Goal: Task Accomplishment & Management: Use online tool/utility

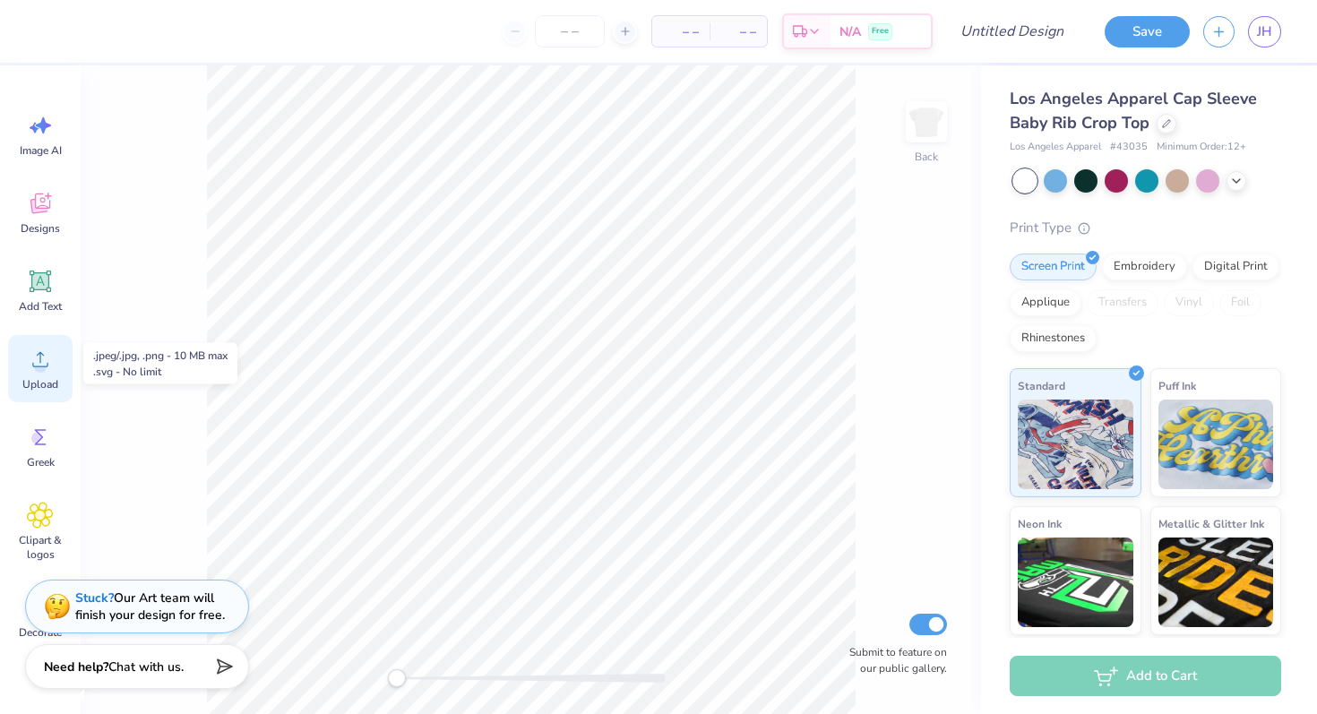
click at [33, 365] on icon at bounding box center [40, 359] width 27 height 27
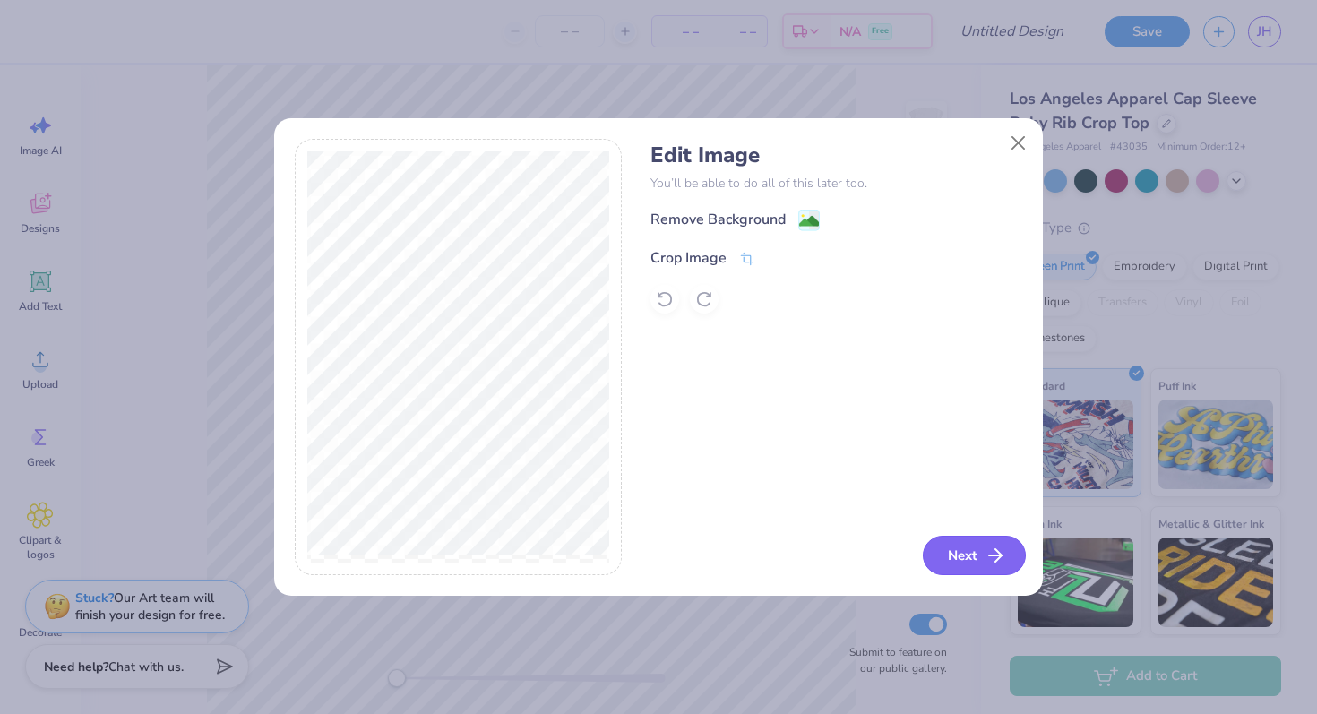
click at [978, 545] on button "Next" at bounding box center [974, 555] width 103 height 39
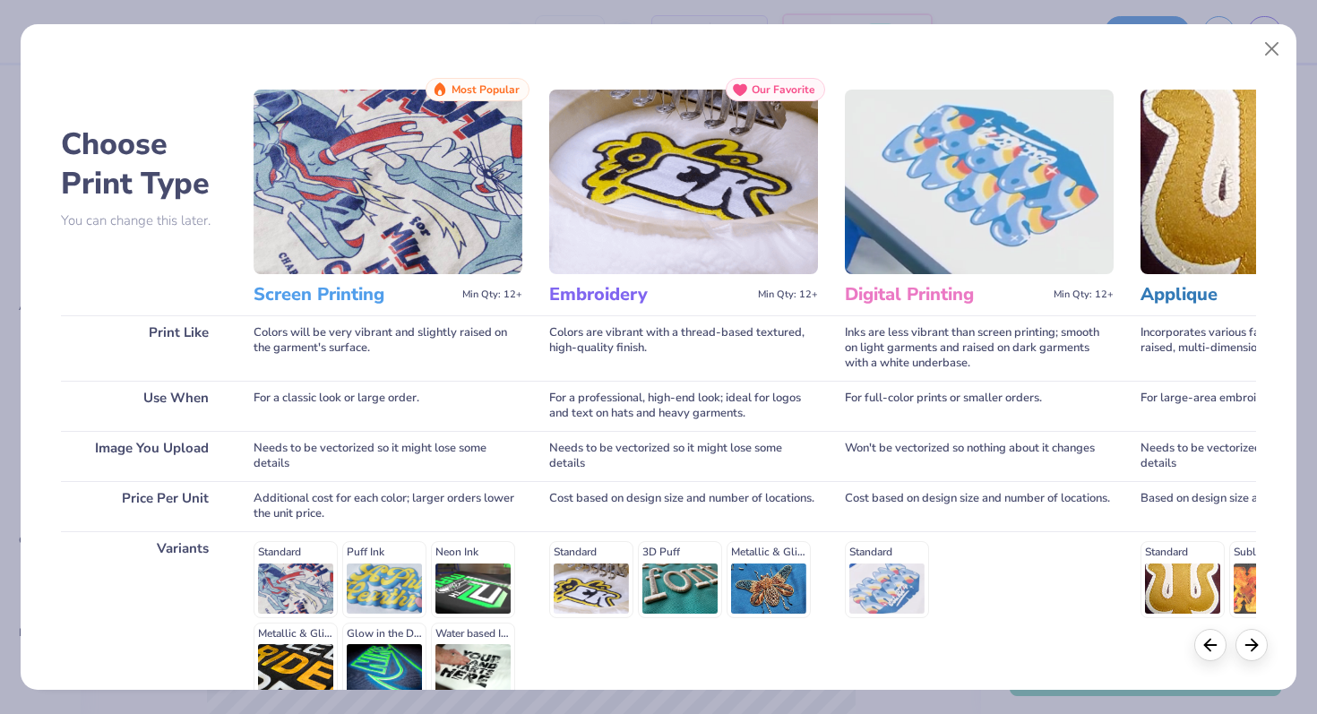
scroll to position [179, 0]
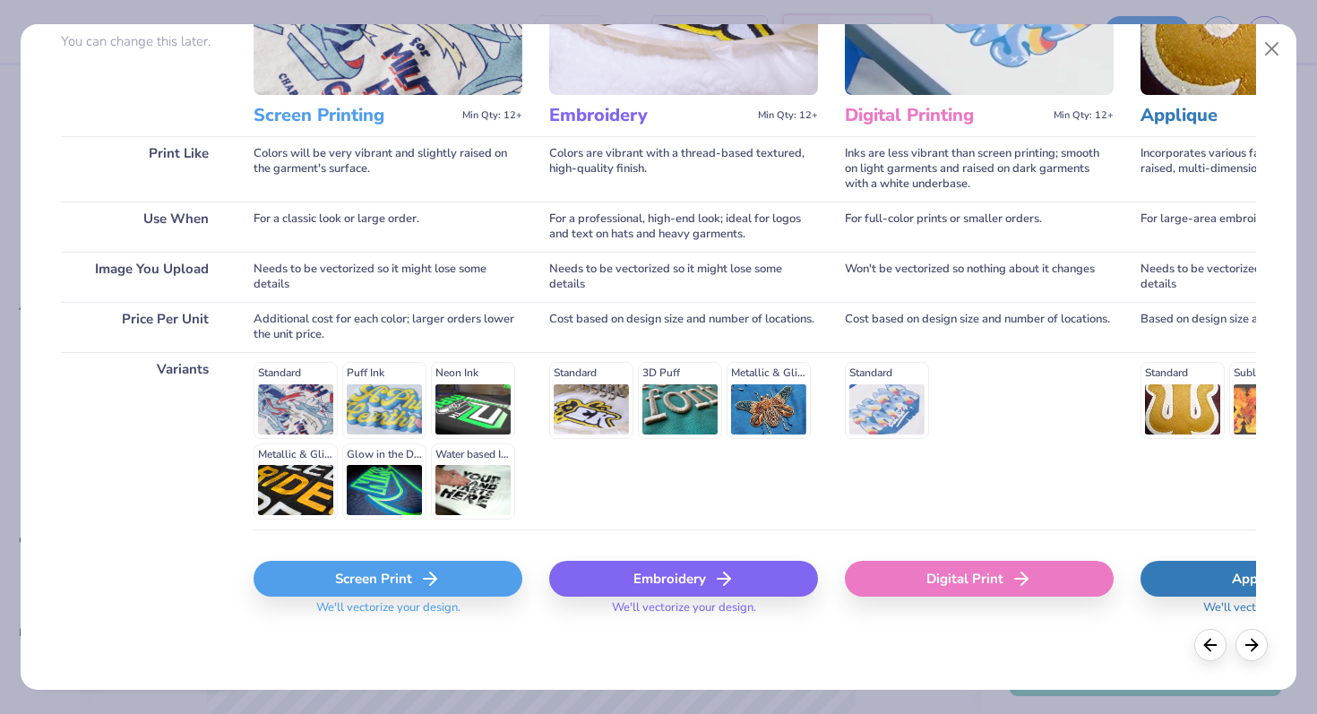
click at [361, 587] on div "Screen Print" at bounding box center [388, 579] width 269 height 36
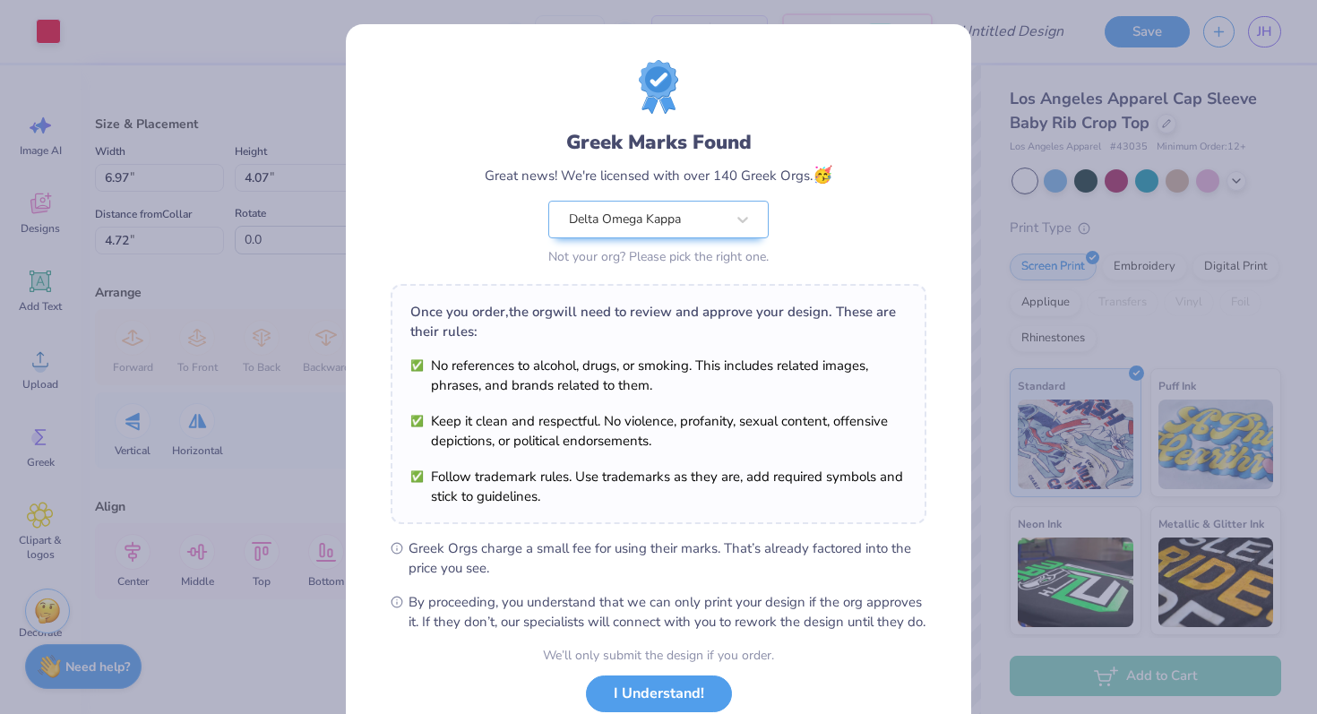
scroll to position [125, 0]
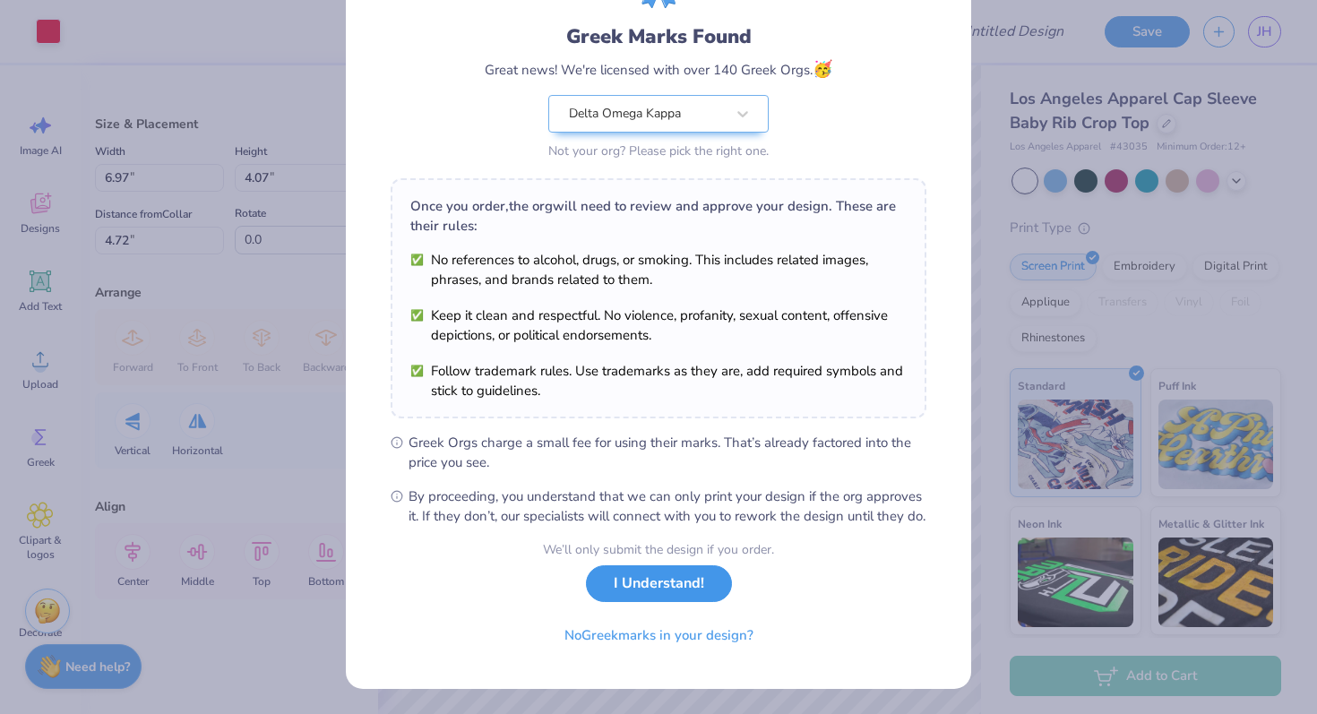
click at [627, 587] on button "I Understand!" at bounding box center [659, 583] width 146 height 37
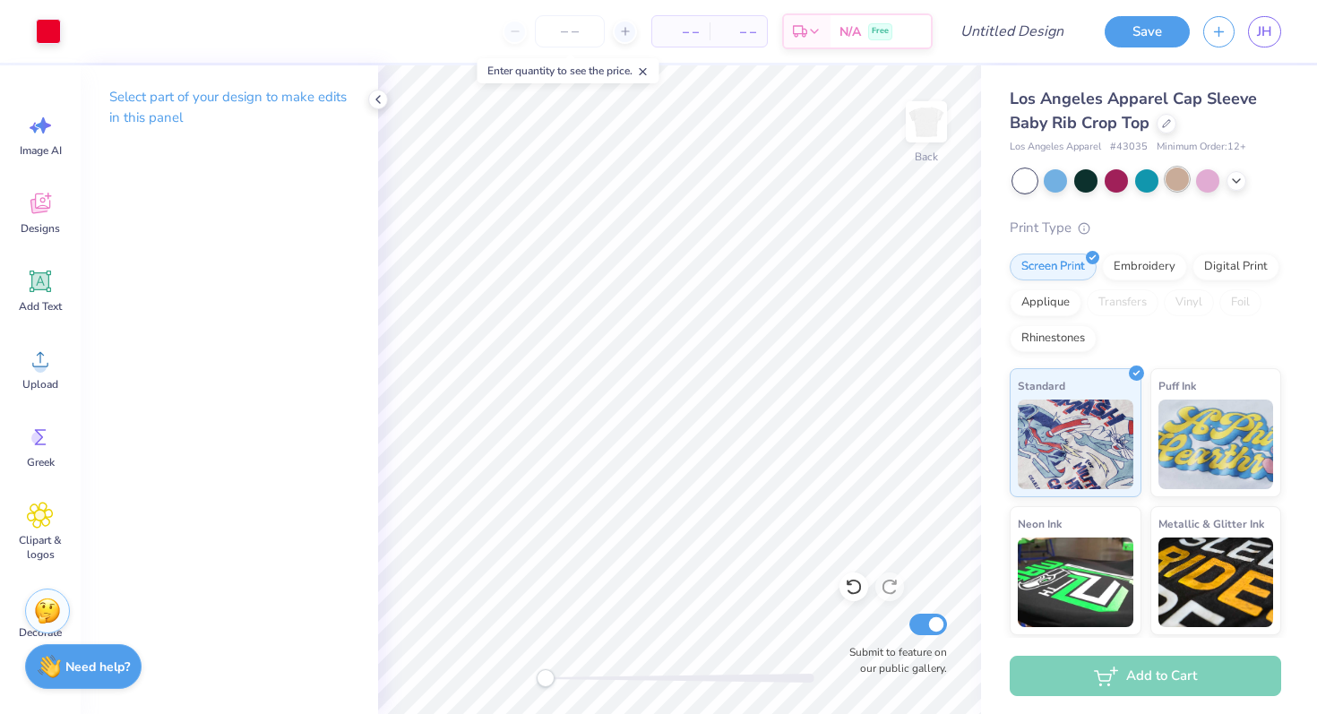
click at [1180, 178] on div at bounding box center [1176, 179] width 23 height 23
click at [1205, 176] on div at bounding box center [1207, 179] width 23 height 23
click at [1028, 179] on div at bounding box center [1024, 180] width 23 height 23
click at [1052, 179] on div at bounding box center [1055, 179] width 23 height 23
click at [1018, 33] on input "Design Title" at bounding box center [1034, 31] width 88 height 36
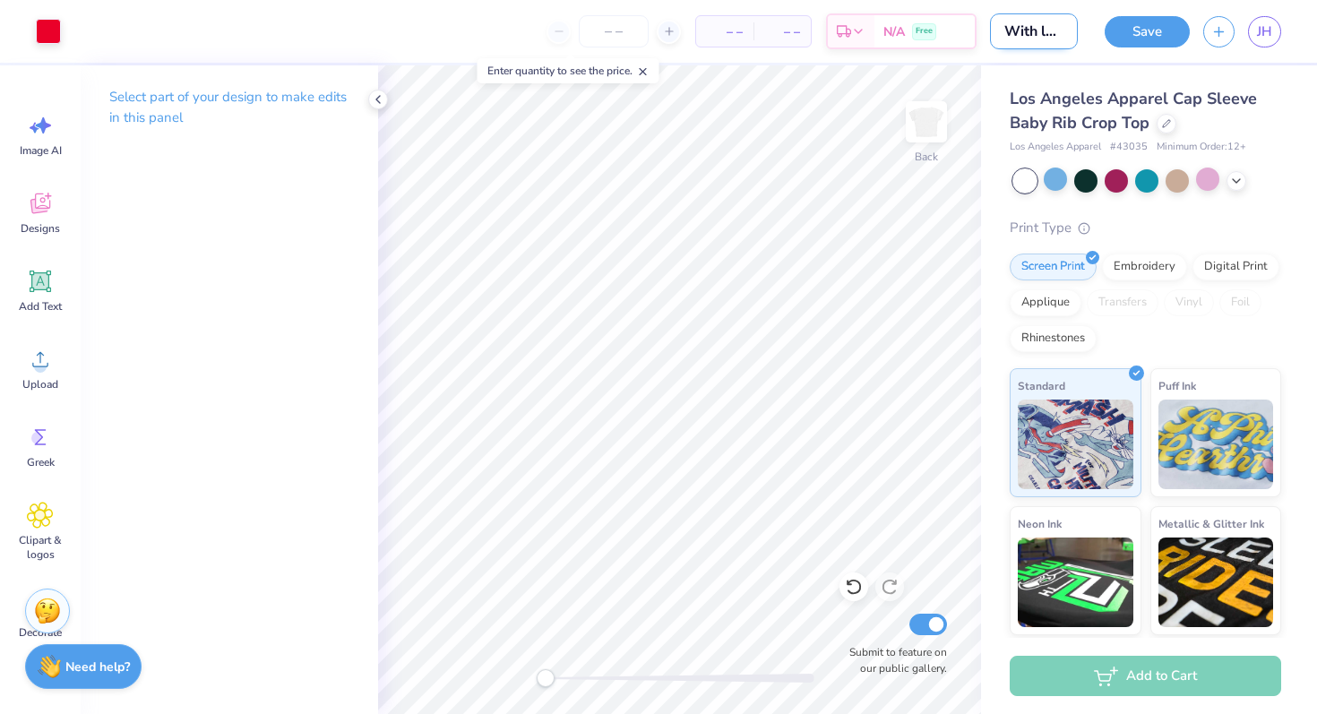
scroll to position [0, 5]
type input "With love"
click at [1150, 45] on div "Save" at bounding box center [1146, 31] width 85 height 31
click at [1149, 37] on button "Save" at bounding box center [1146, 28] width 85 height 31
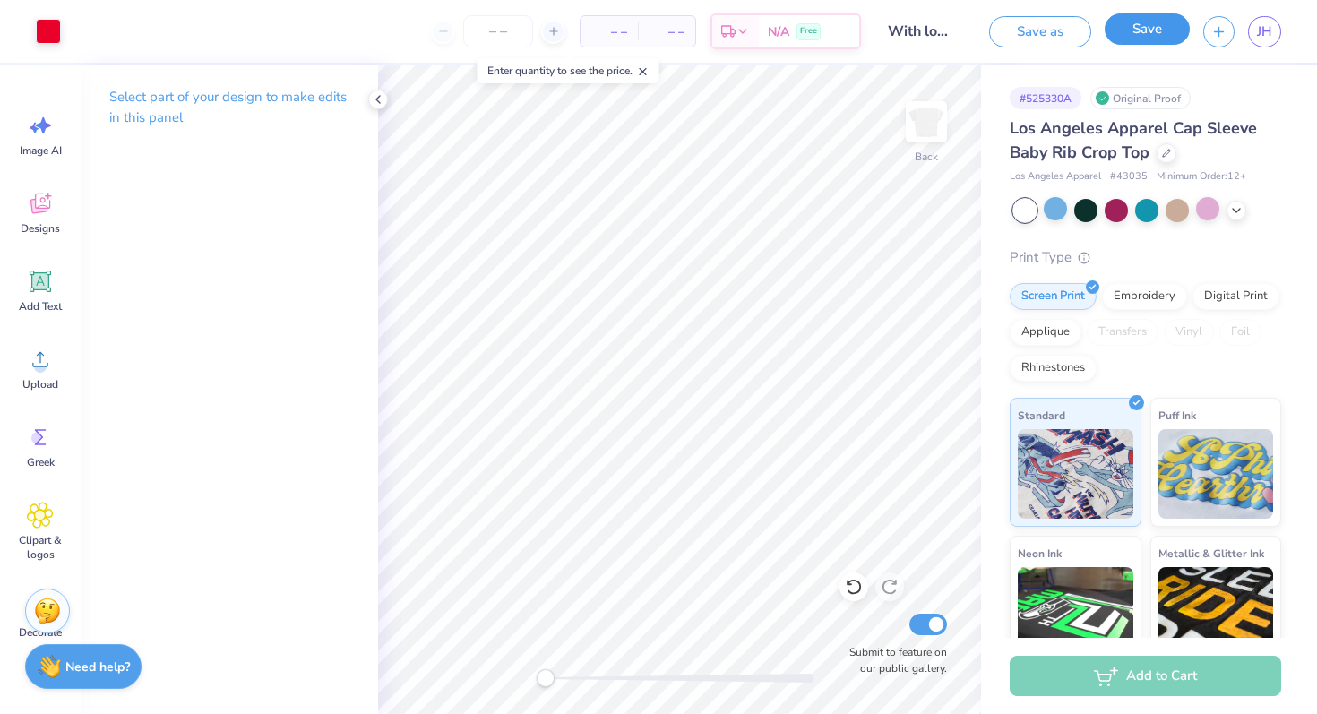
click at [1140, 31] on button "Save" at bounding box center [1146, 28] width 85 height 31
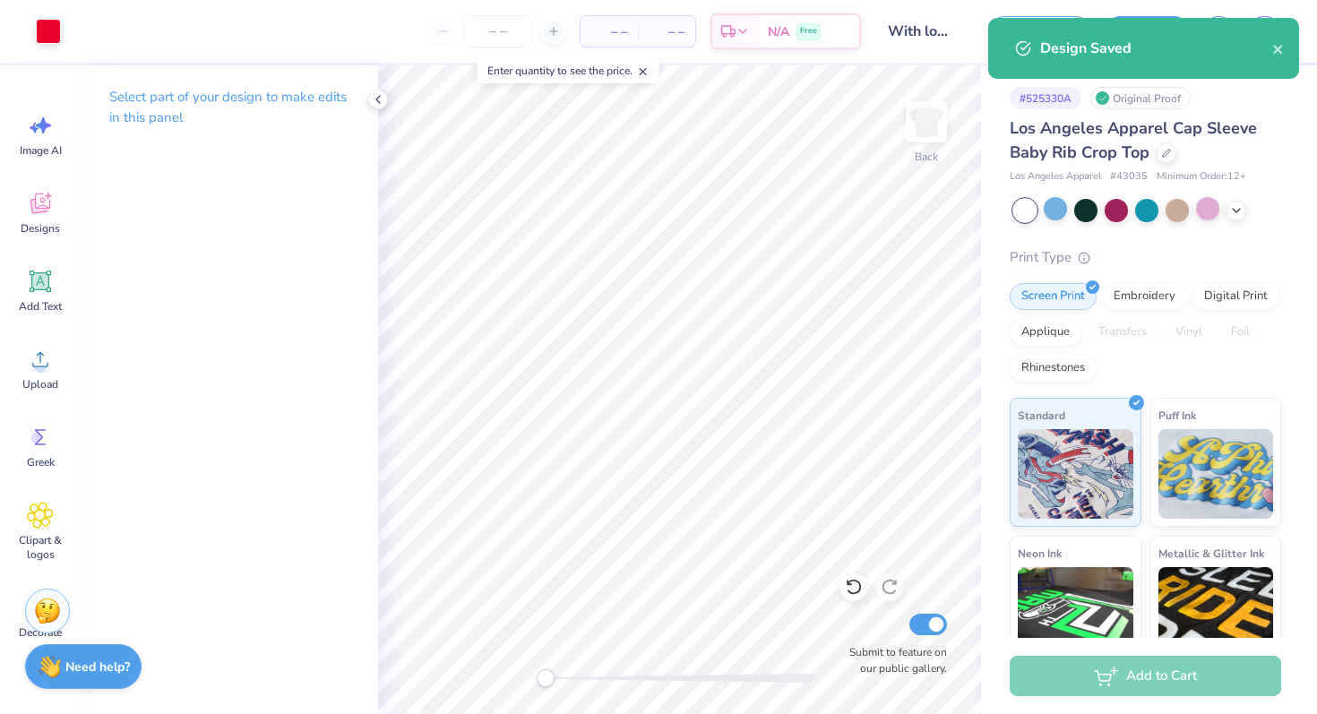
click at [1266, 47] on div "Design Saved" at bounding box center [1156, 48] width 232 height 21
click at [1284, 47] on icon "close" at bounding box center [1278, 49] width 13 height 14
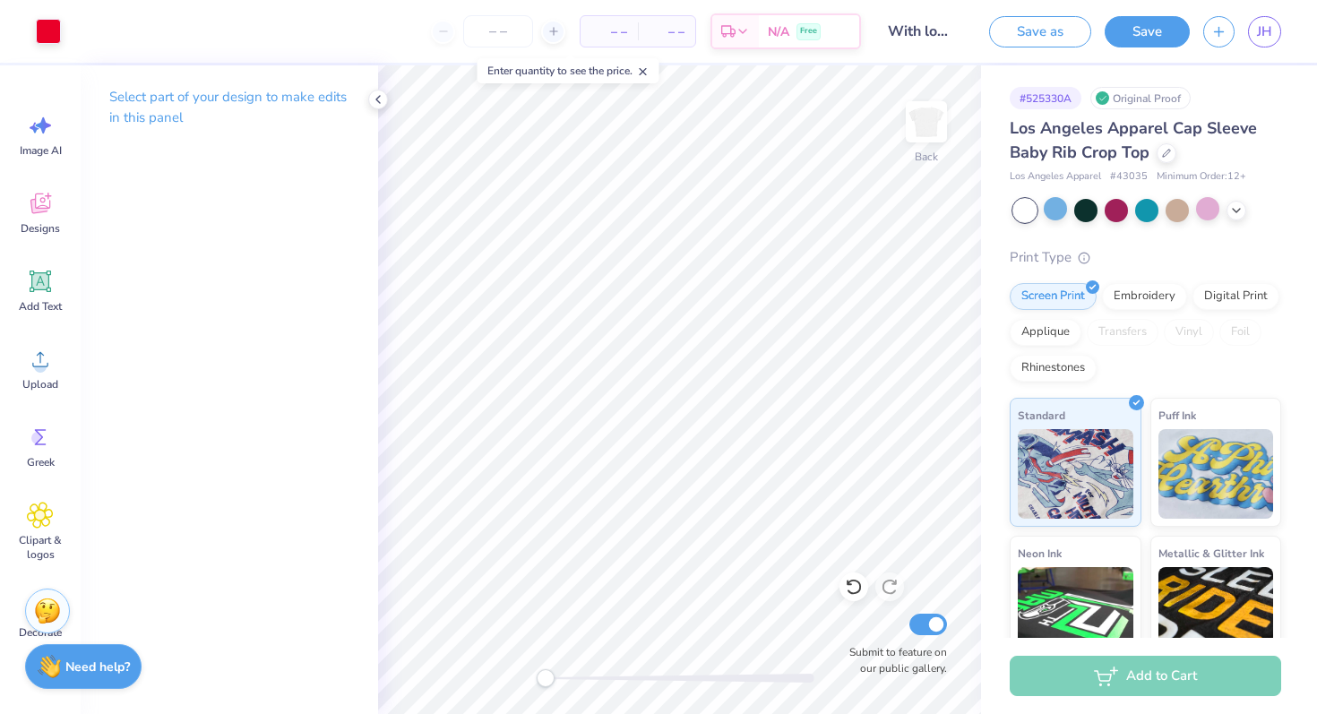
click at [1275, 33] on div "Design Saved" at bounding box center [1143, 55] width 318 height 82
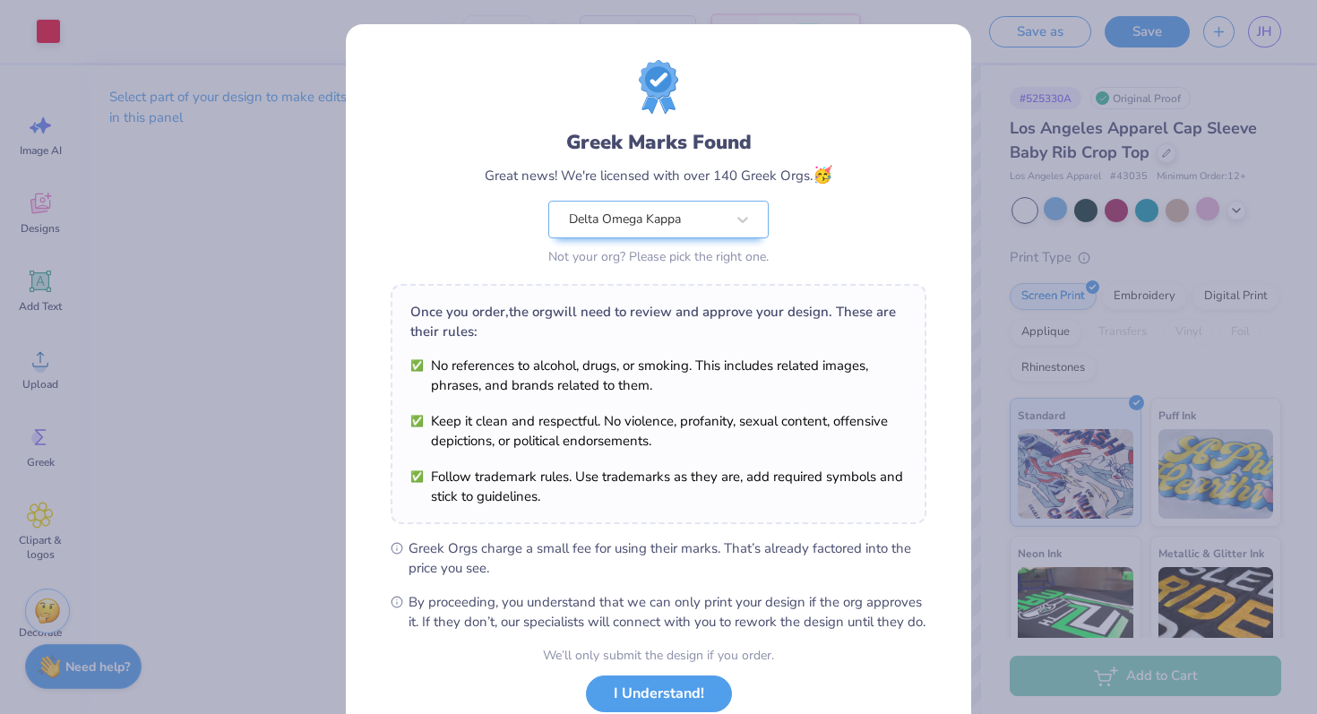
click at [1264, 35] on div "Greek Marks Found Great news! We're licensed with over 140 Greek Orgs. 🥳 Delta …" at bounding box center [658, 357] width 1317 height 714
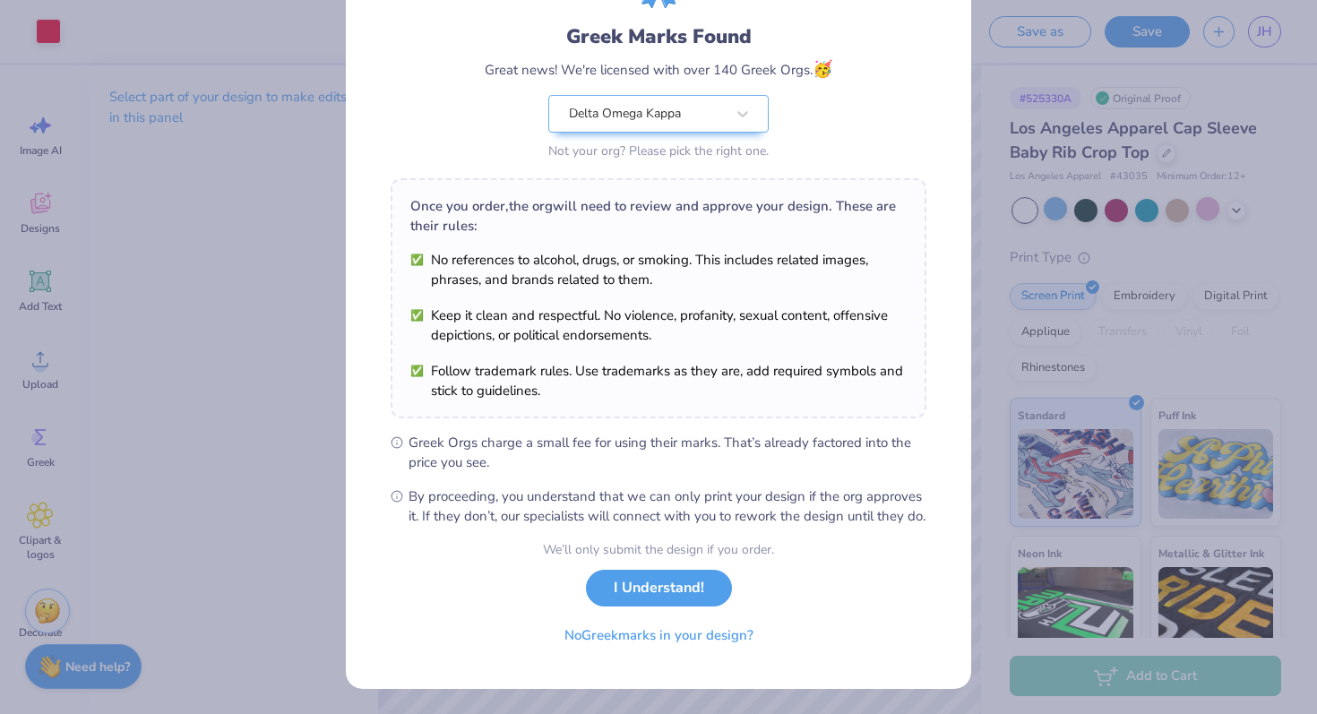
scroll to position [125, 0]
click at [705, 589] on button "I Understand!" at bounding box center [659, 583] width 146 height 37
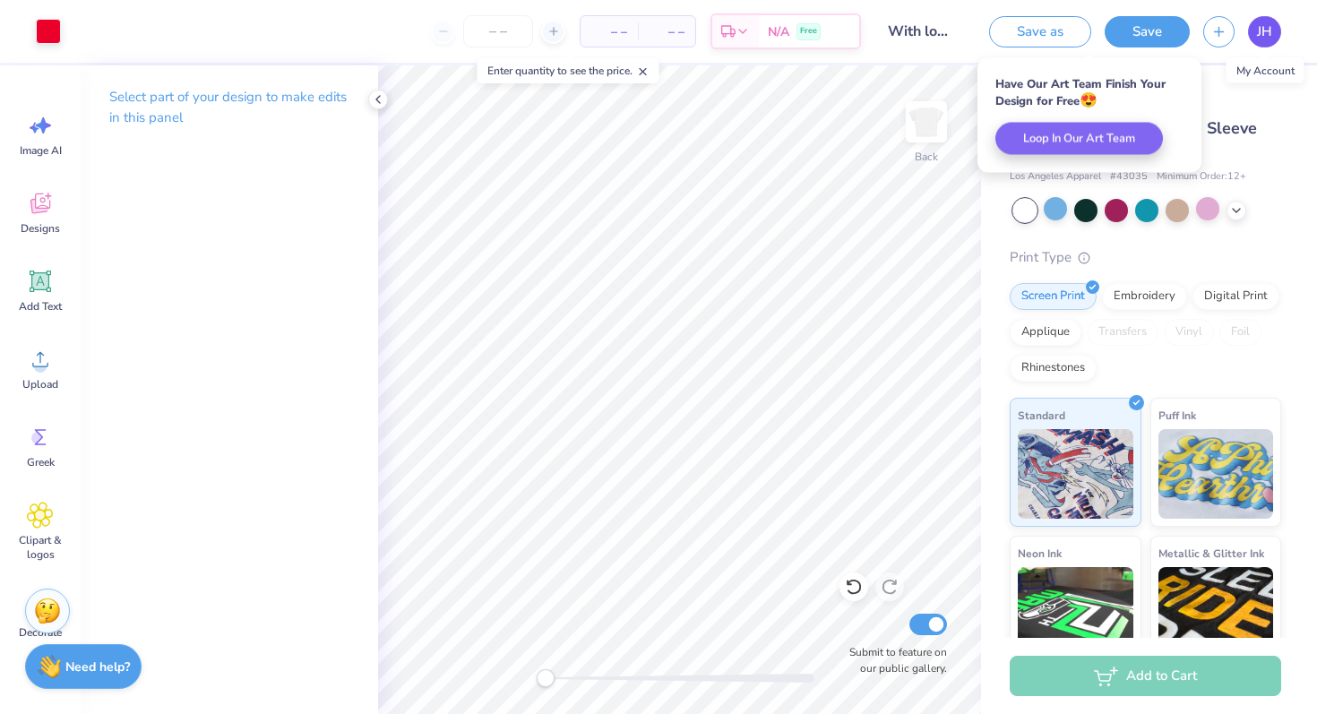
click at [1259, 20] on link "JH" at bounding box center [1264, 31] width 33 height 31
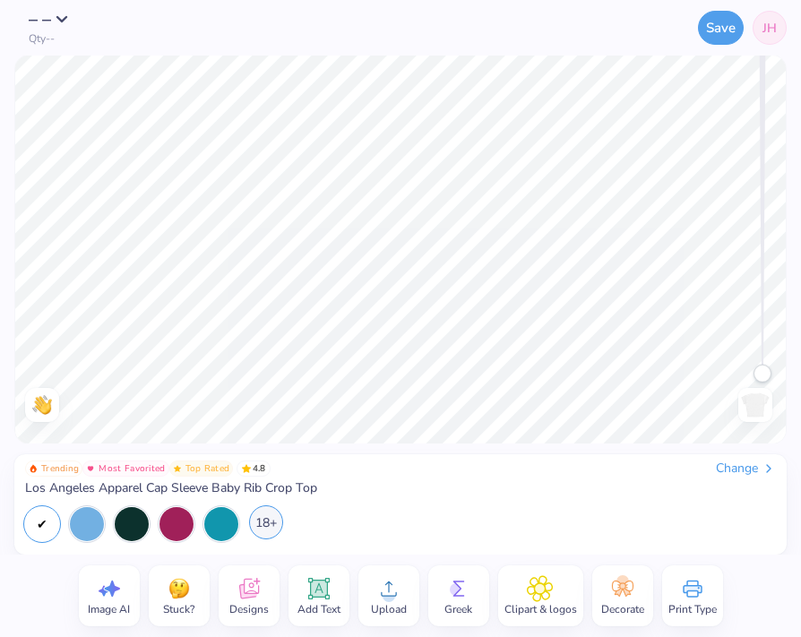
click at [278, 527] on div "18+" at bounding box center [266, 522] width 34 height 34
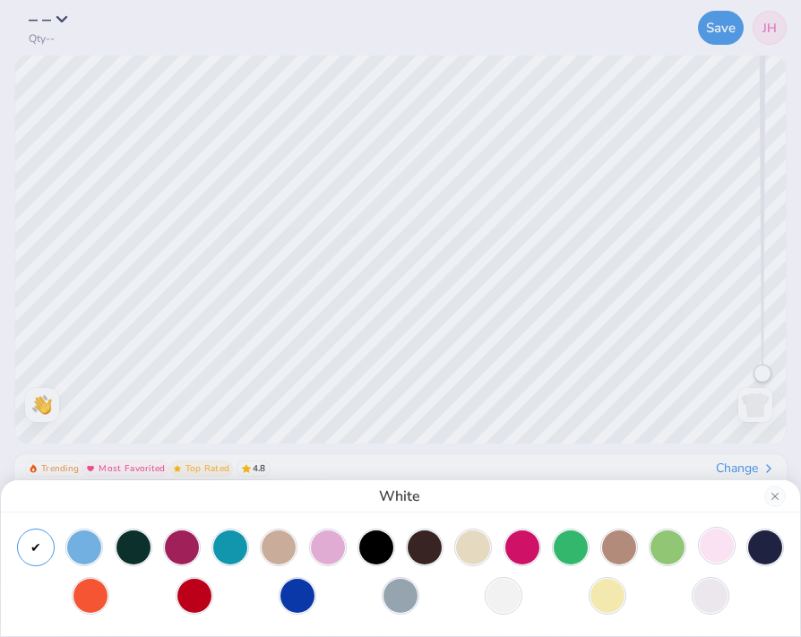
click at [726, 547] on div at bounding box center [717, 546] width 34 height 34
click at [503, 288] on div "Light Pink" at bounding box center [400, 318] width 801 height 637
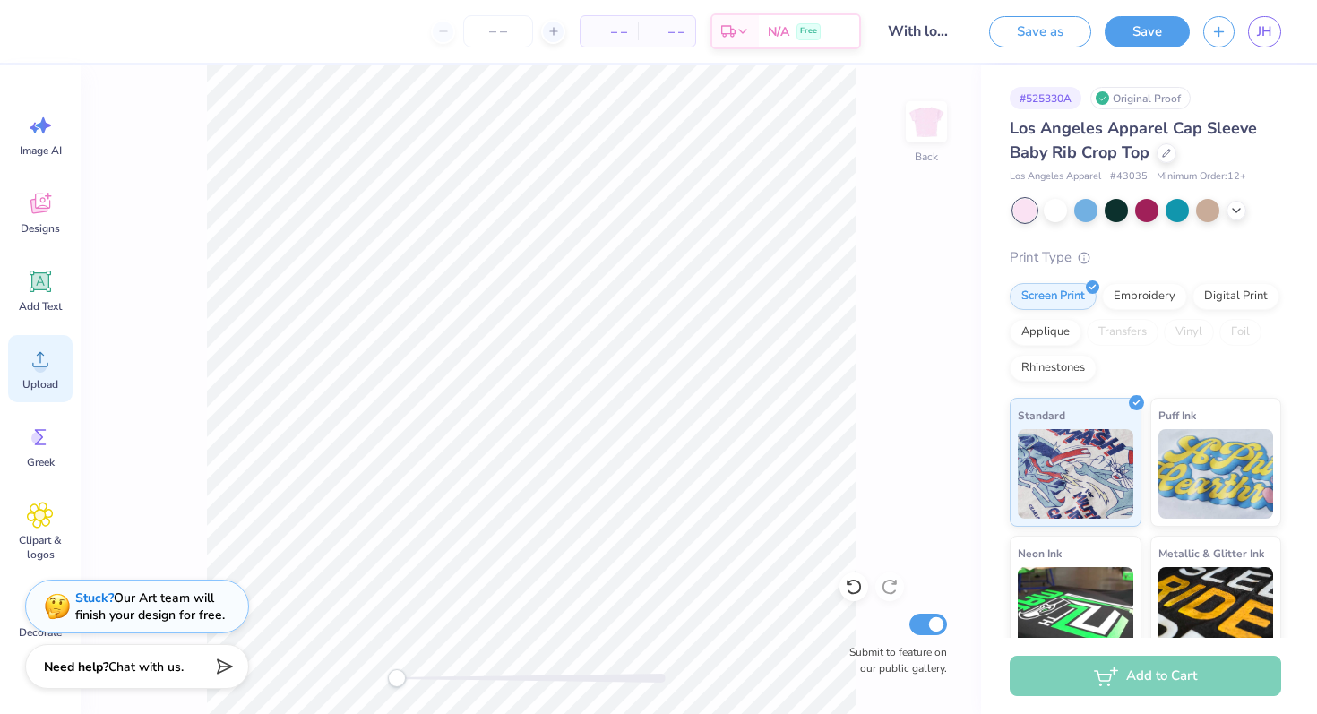
click at [30, 363] on icon at bounding box center [40, 359] width 27 height 27
click at [38, 359] on icon at bounding box center [40, 359] width 27 height 27
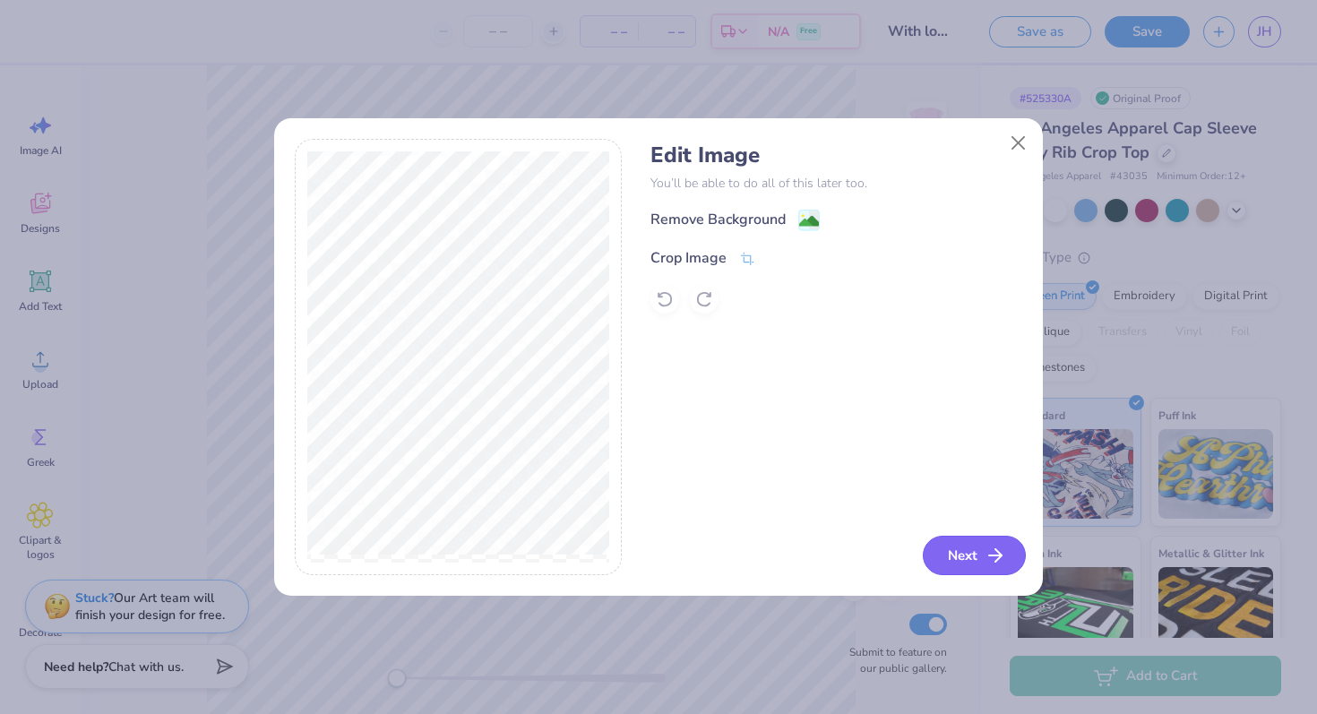
click at [800, 548] on icon "button" at bounding box center [994, 555] width 21 height 21
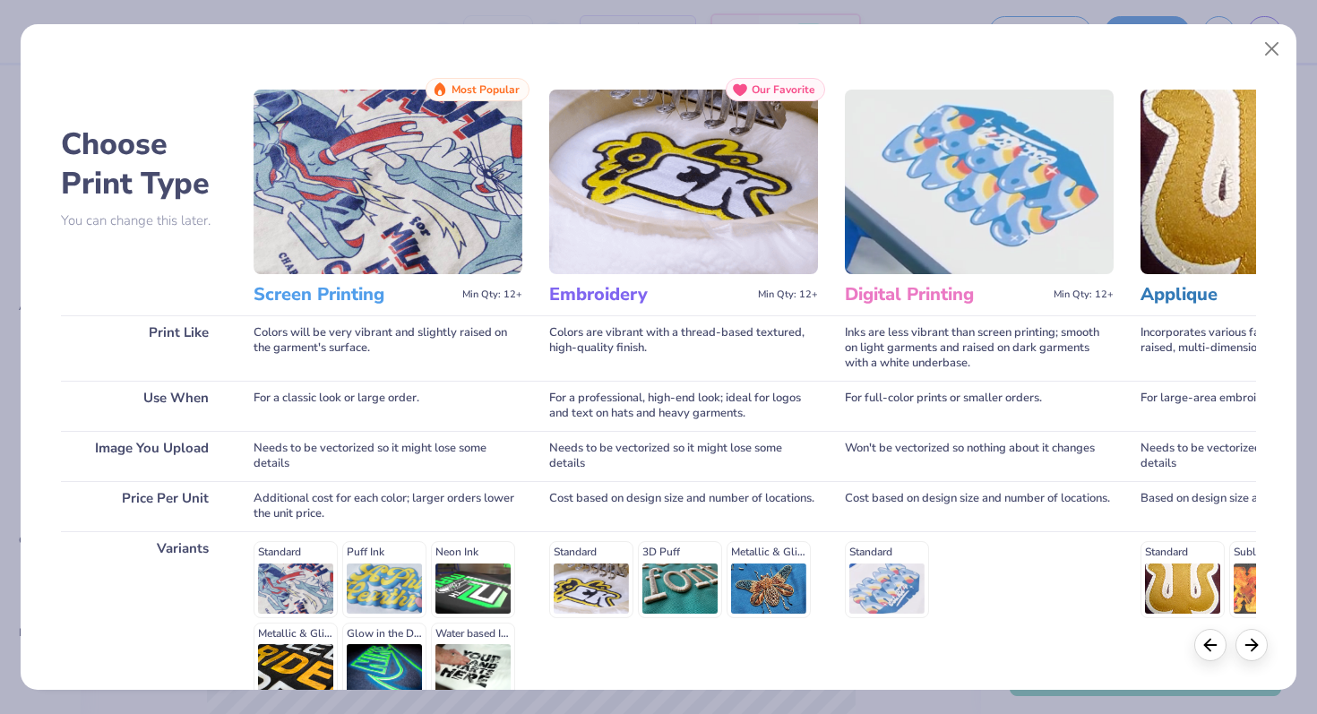
scroll to position [179, 0]
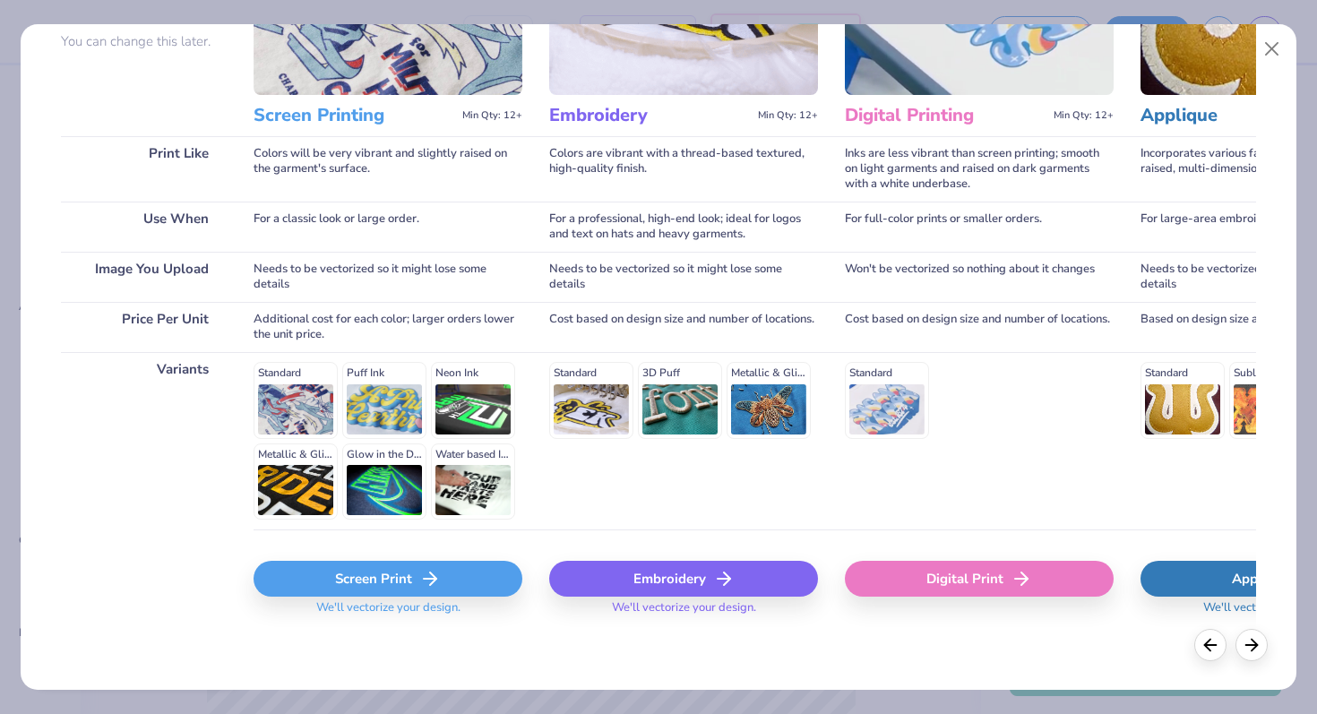
click at [359, 579] on div "Screen Print" at bounding box center [388, 579] width 269 height 36
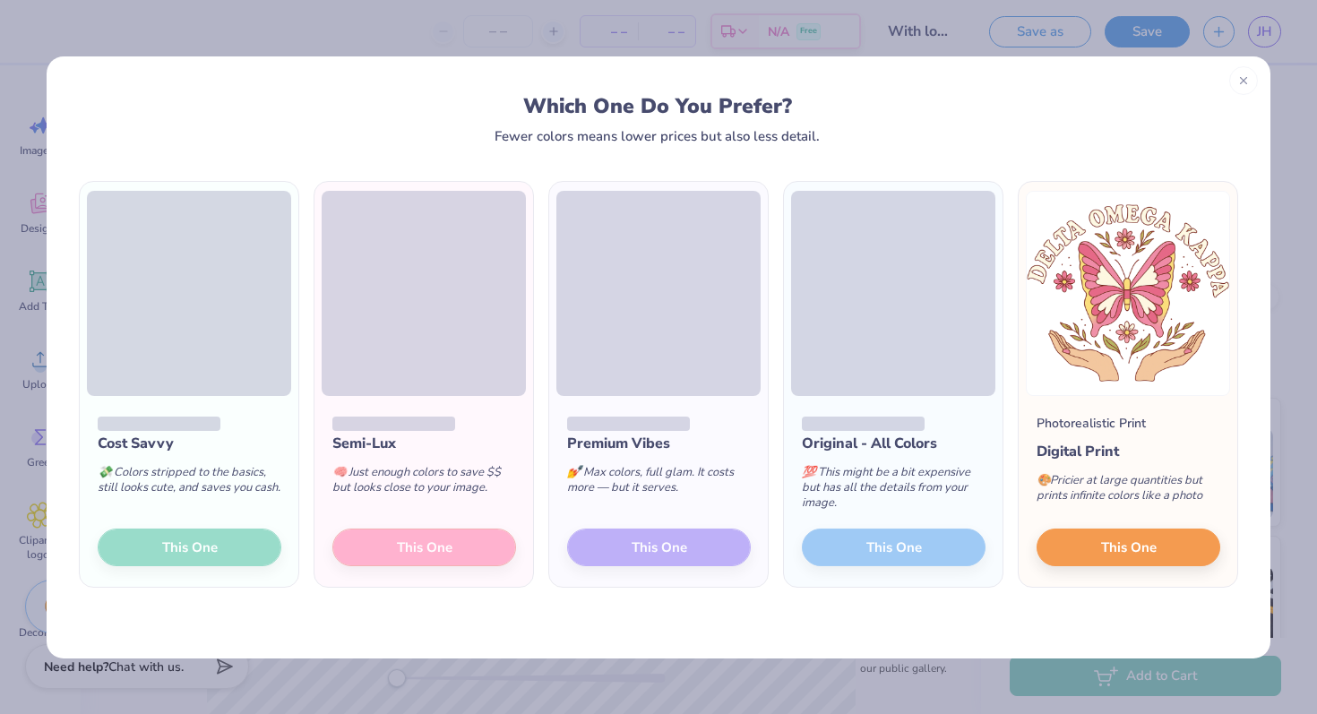
click at [212, 541] on div "Cost Savvy 💸 Colors stripped to the basics, still looks cute, and saves you cas…" at bounding box center [189, 492] width 219 height 192
click at [193, 555] on div "Cost Savvy 💸 Colors stripped to the basics, still looks cute, and saves you cas…" at bounding box center [189, 492] width 219 height 192
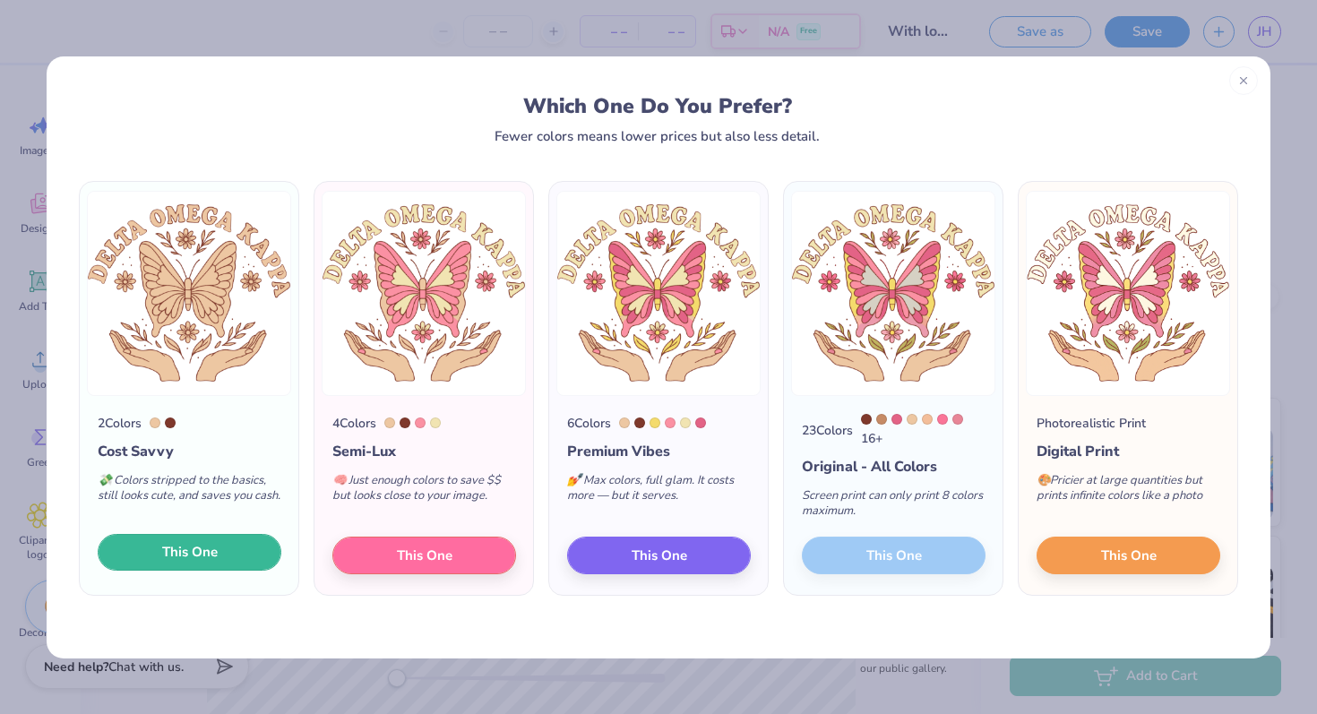
click at [240, 560] on button "This One" at bounding box center [190, 553] width 184 height 38
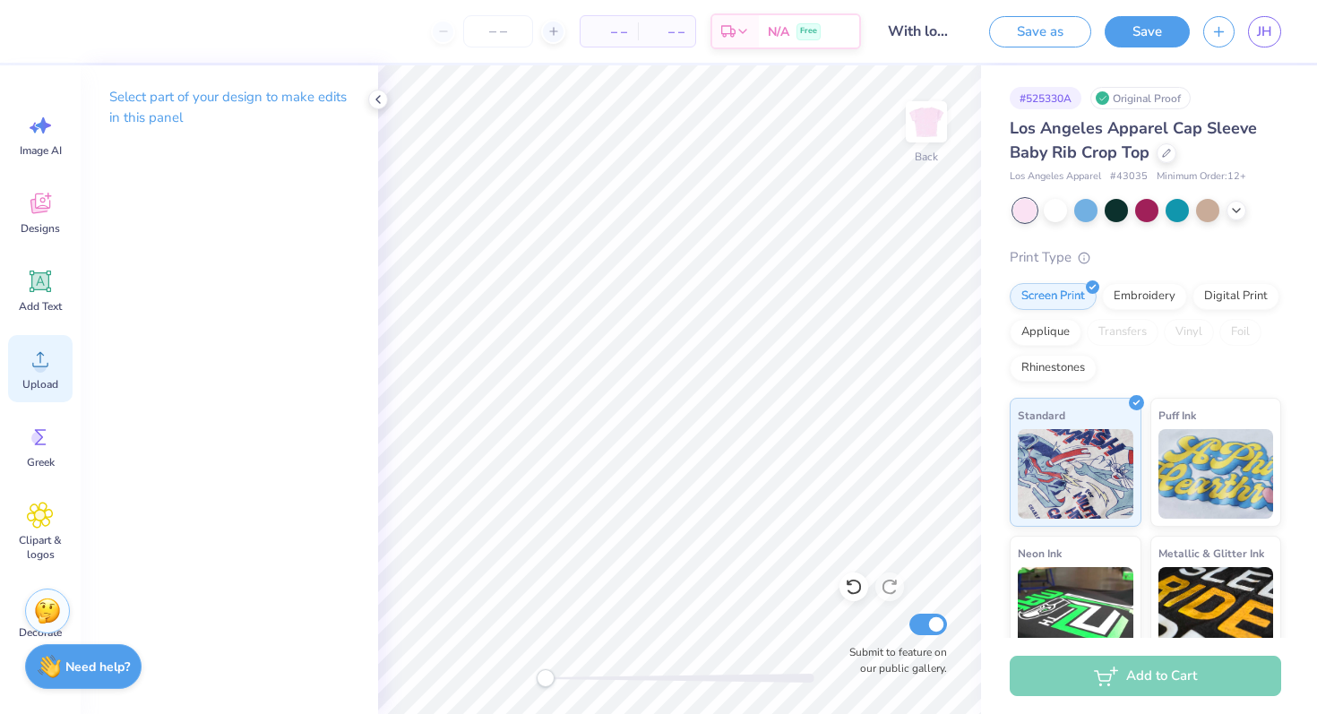
click at [30, 353] on icon at bounding box center [40, 359] width 27 height 27
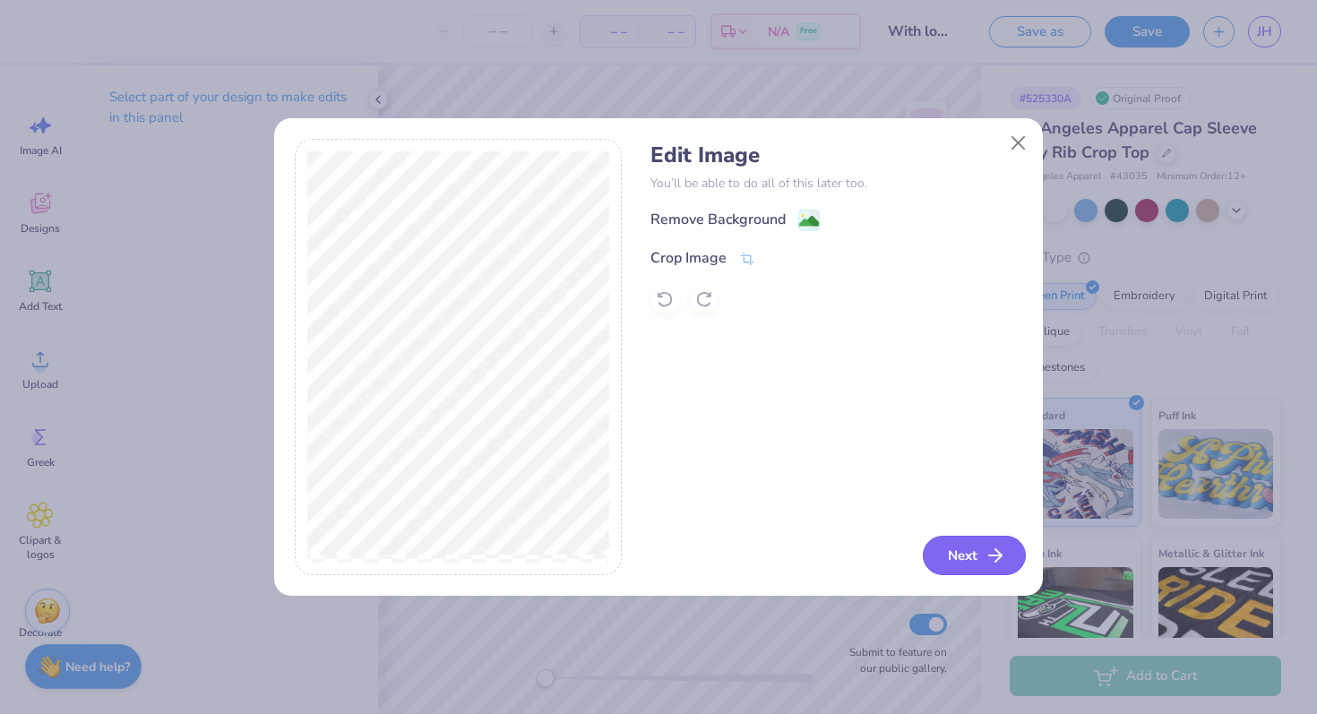
click at [800, 550] on icon "button" at bounding box center [994, 555] width 21 height 21
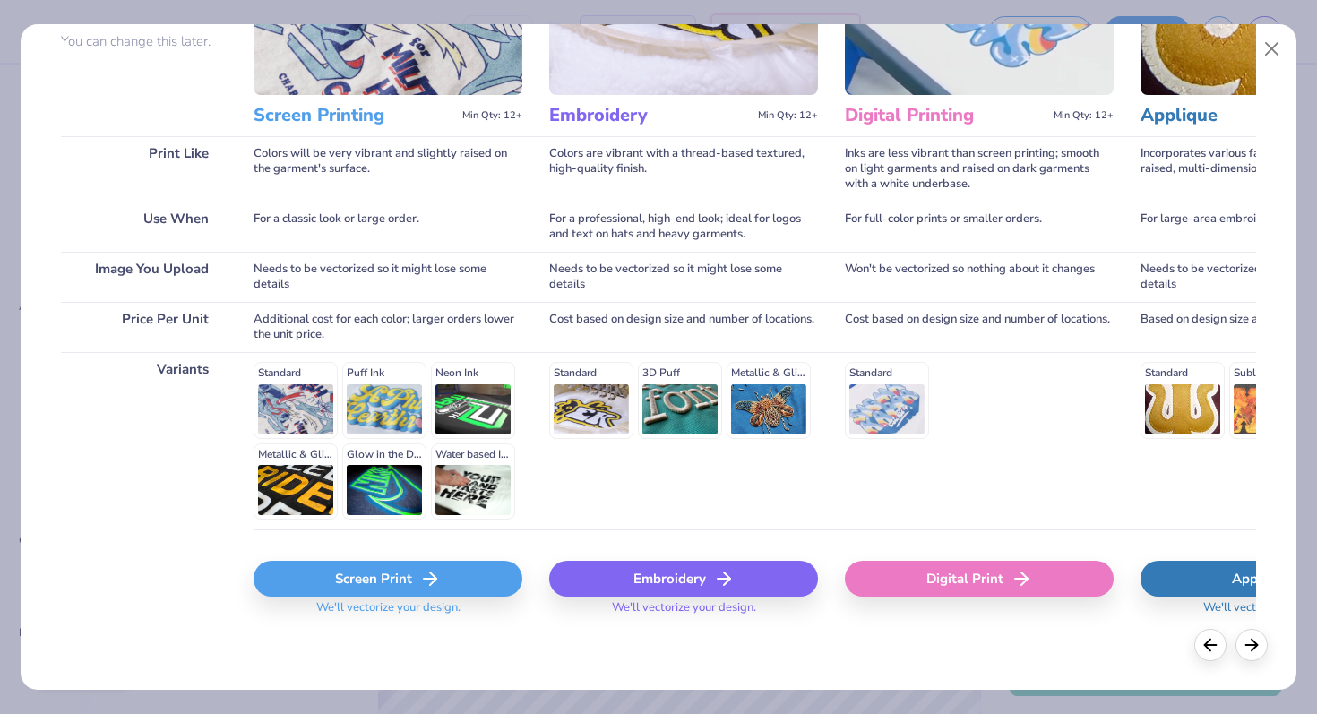
click at [346, 588] on div "Screen Print" at bounding box center [388, 579] width 269 height 36
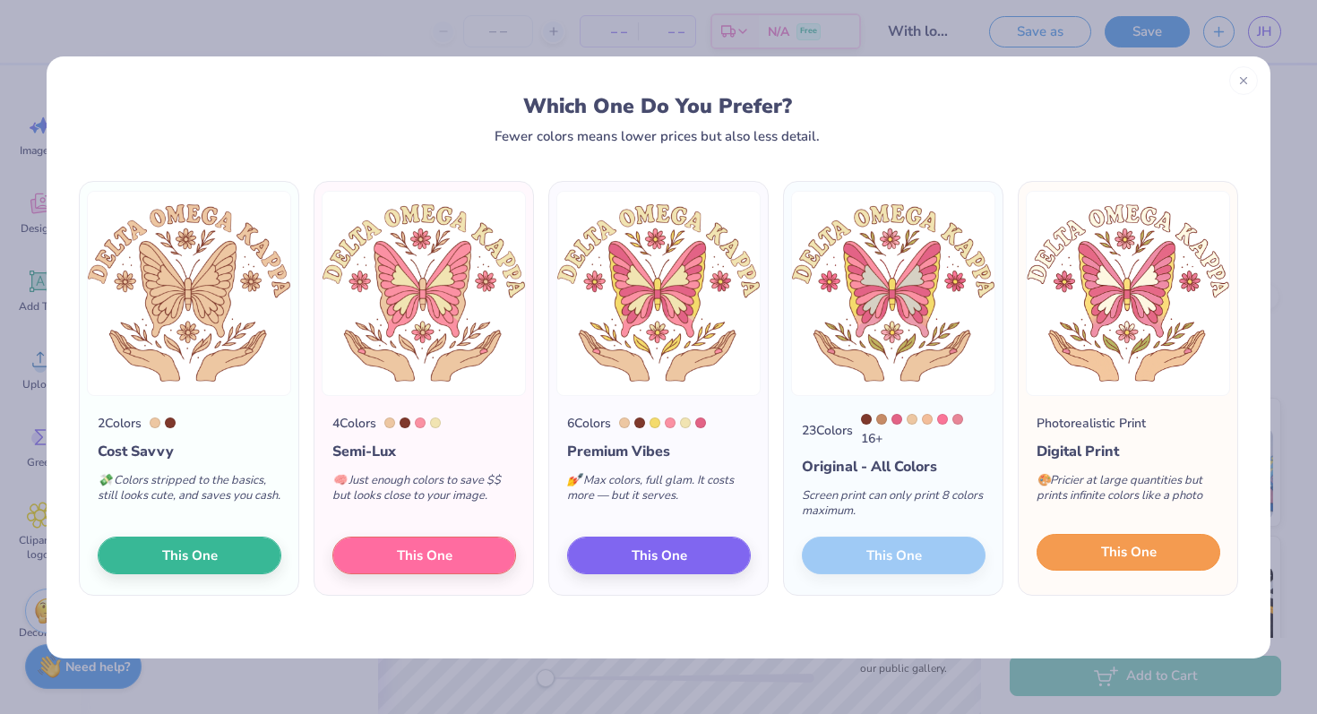
click at [800, 557] on span "This One" at bounding box center [1129, 552] width 56 height 21
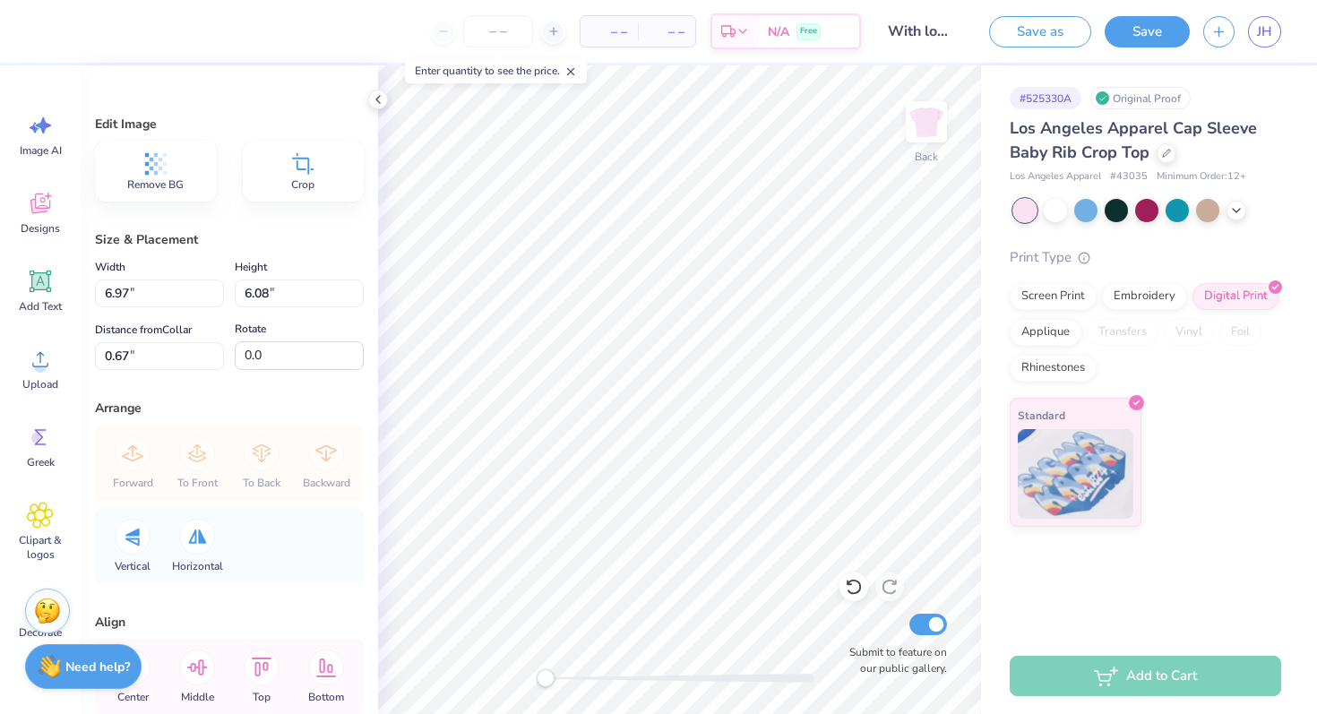
type input "0.67"
click at [374, 101] on icon at bounding box center [378, 99] width 14 height 14
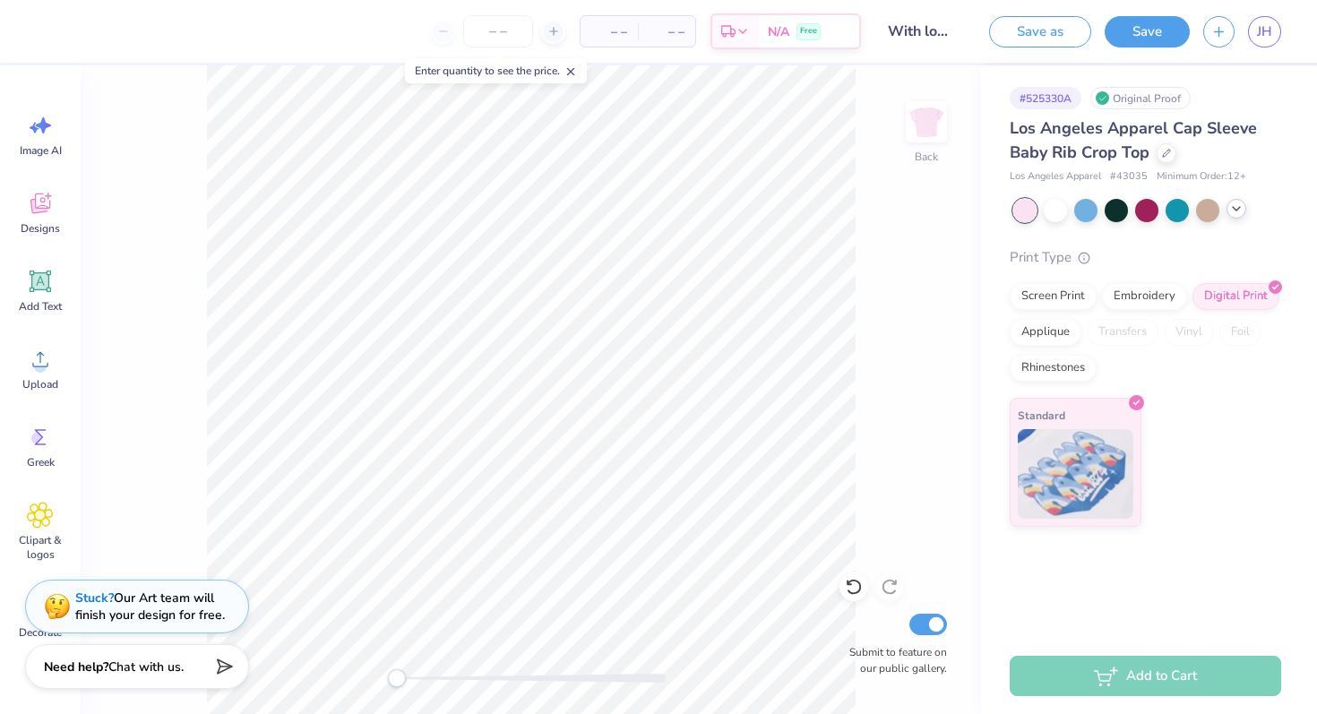
click at [800, 204] on icon at bounding box center [1236, 209] width 14 height 14
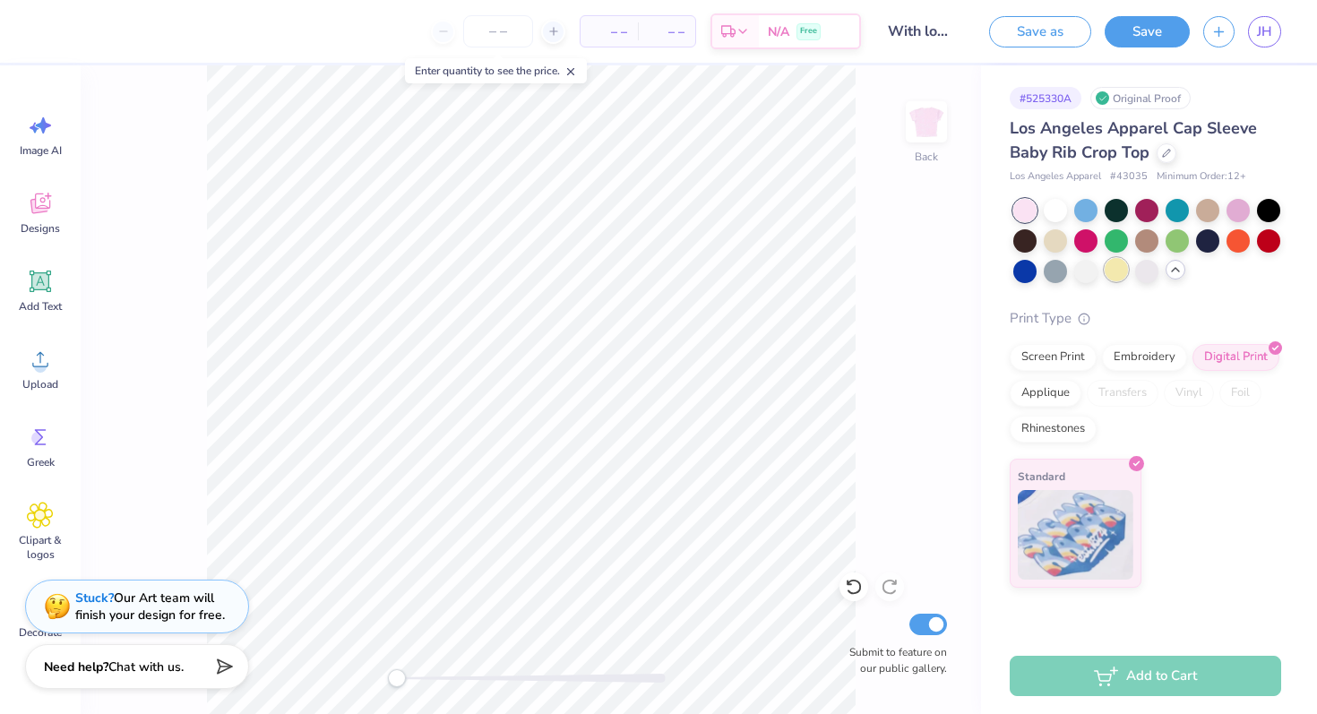
click at [800, 279] on div at bounding box center [1115, 269] width 23 height 23
click at [800, 241] on div at bounding box center [1207, 239] width 23 height 23
click at [800, 288] on div "Los Angeles Apparel Cap Sleeve Baby Rib Crop Top Los Angeles Apparel # 43035 Mi…" at bounding box center [1145, 351] width 271 height 471
click at [800, 273] on div at bounding box center [1115, 269] width 23 height 23
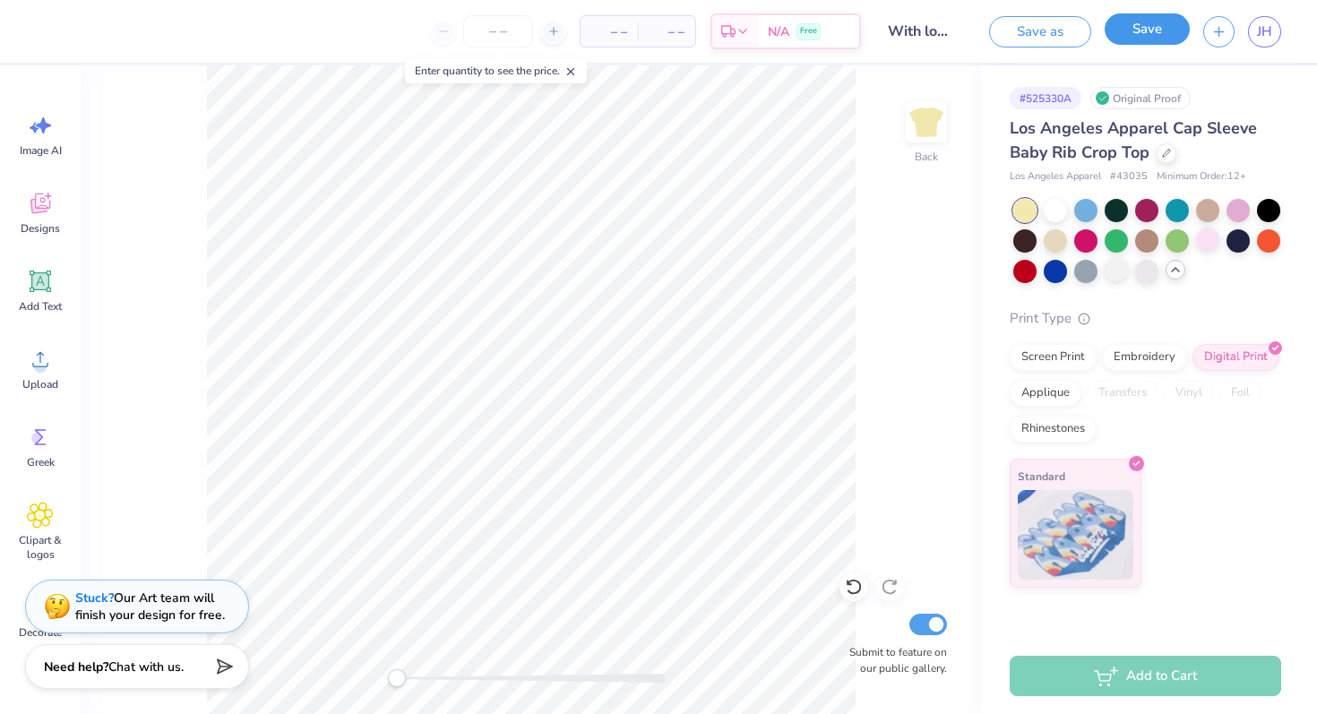
click at [800, 35] on button "Save" at bounding box center [1146, 28] width 85 height 31
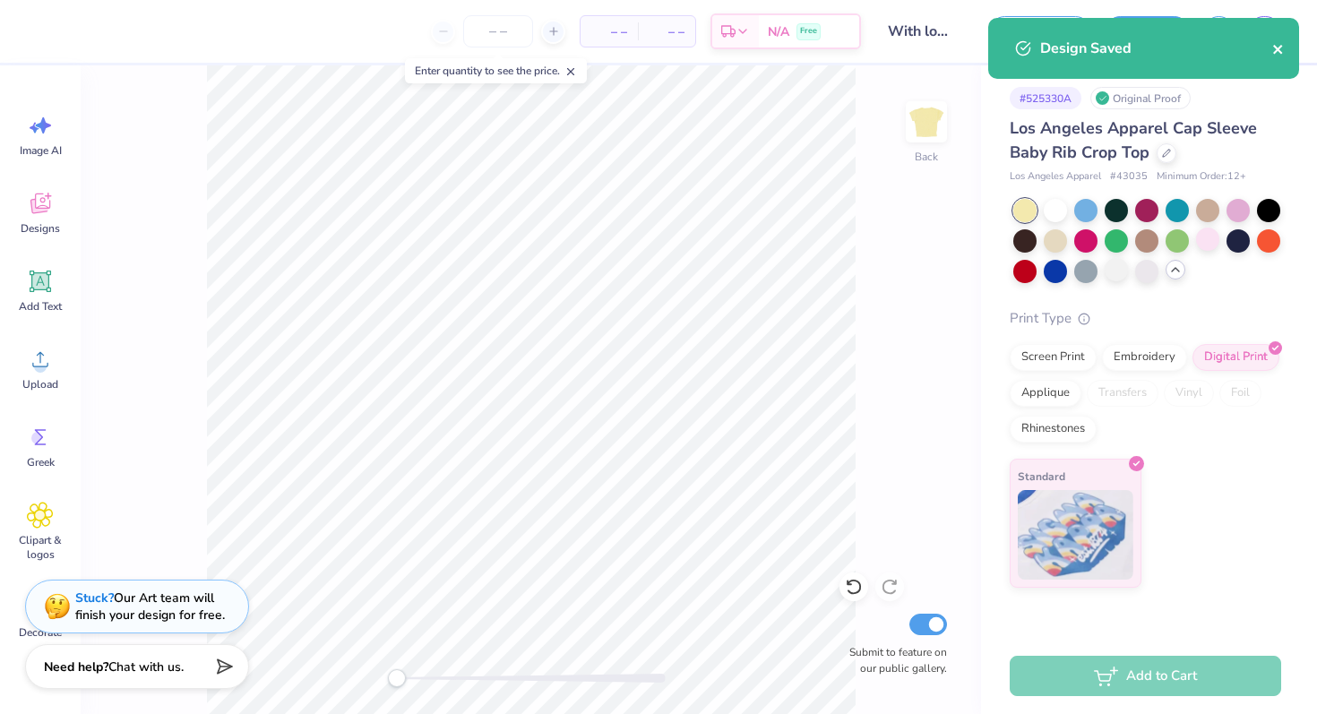
click at [800, 53] on icon "close" at bounding box center [1277, 49] width 9 height 9
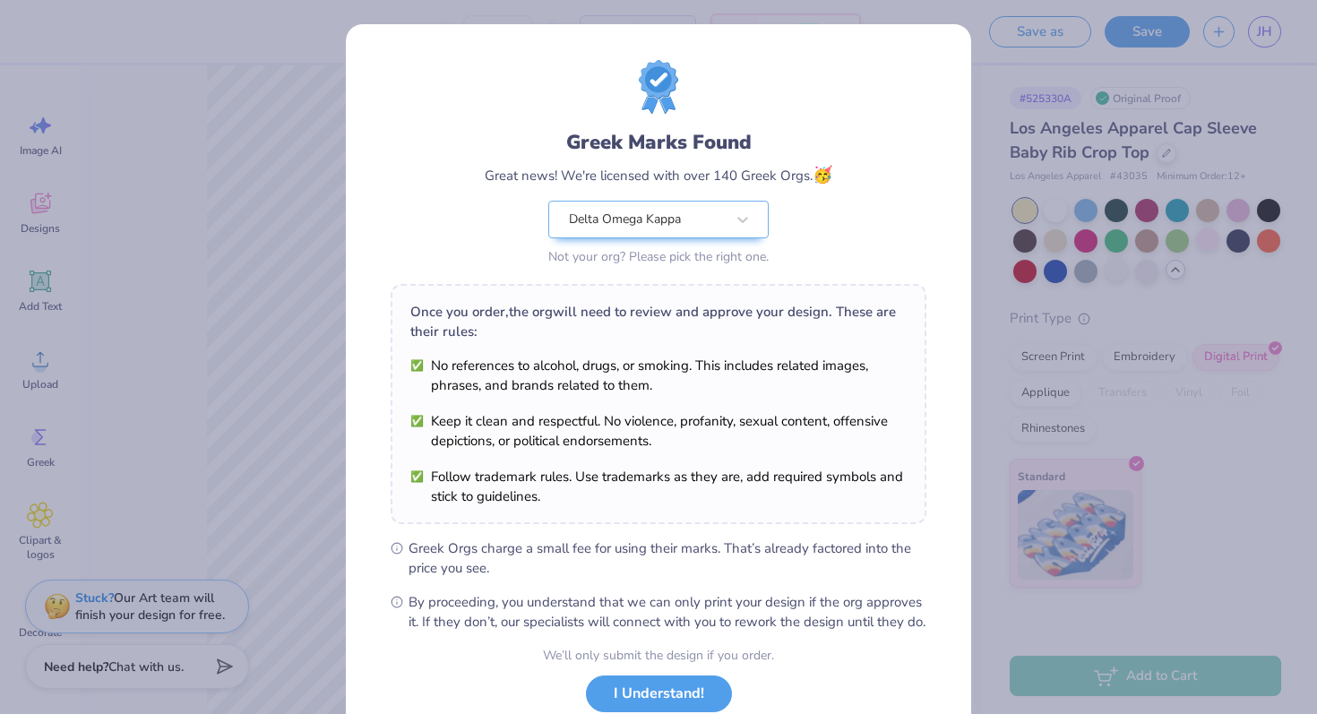
click at [800, 34] on div "Design Saved" at bounding box center [1143, 55] width 318 height 82
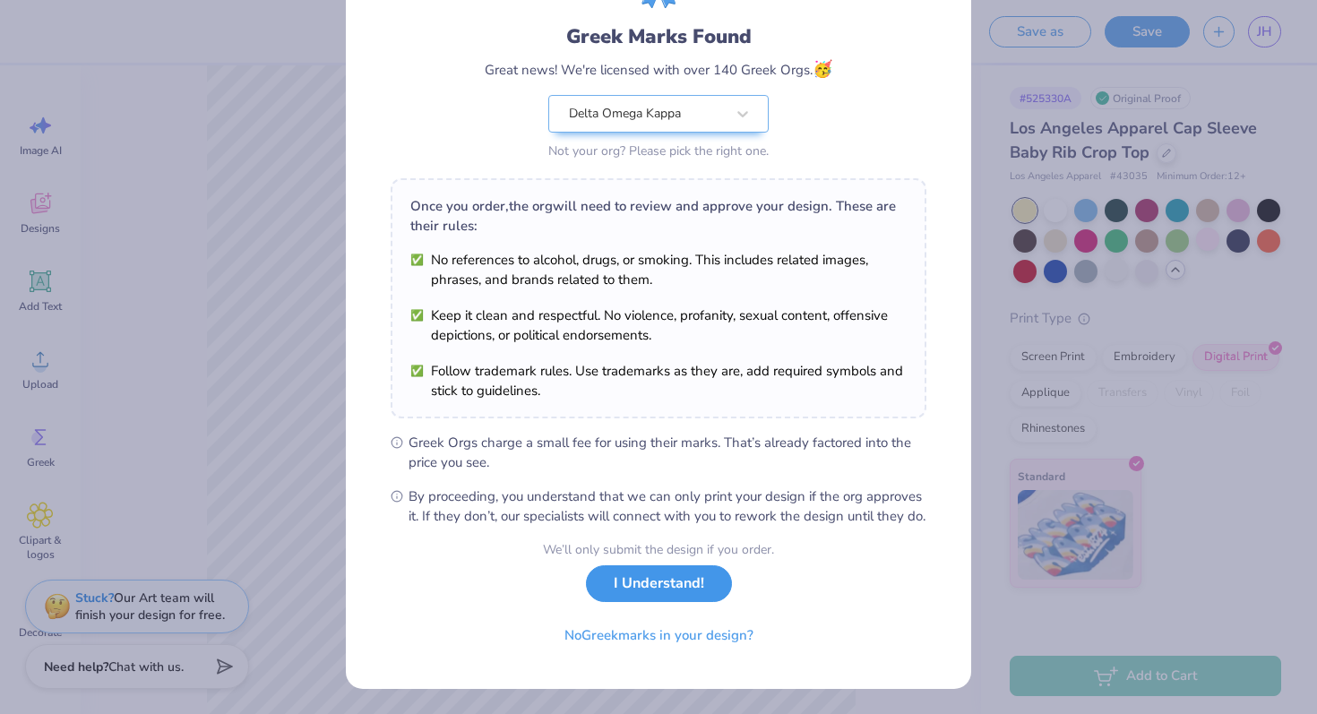
click at [692, 589] on button "I Understand!" at bounding box center [659, 583] width 146 height 37
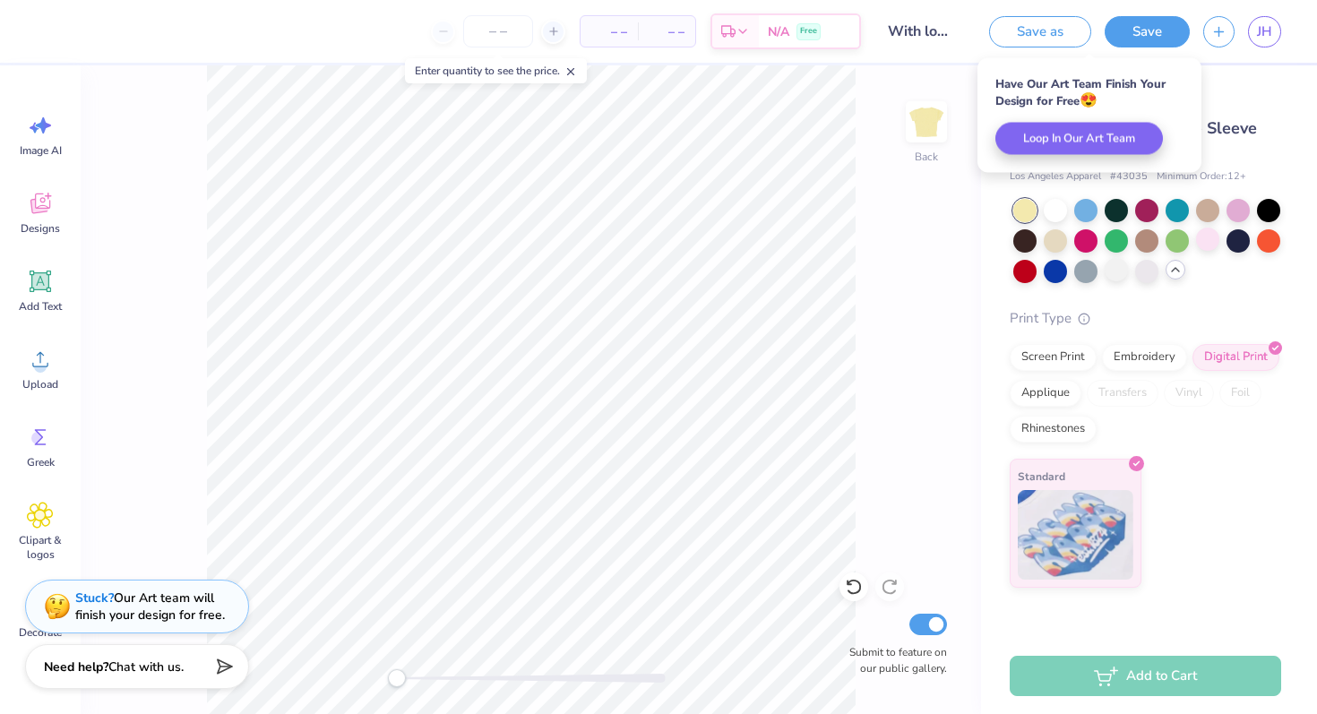
scroll to position [0, 0]
click at [800, 31] on span "JH" at bounding box center [1264, 31] width 15 height 21
